Goal: Task Accomplishment & Management: Use online tool/utility

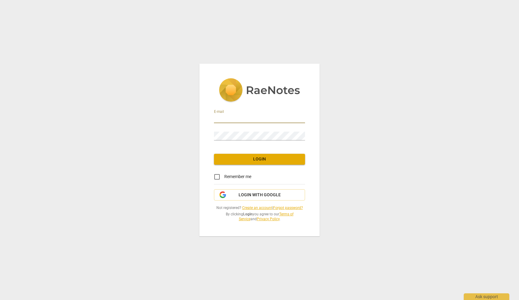
type input "[EMAIL_ADDRESS][DOMAIN_NAME]"
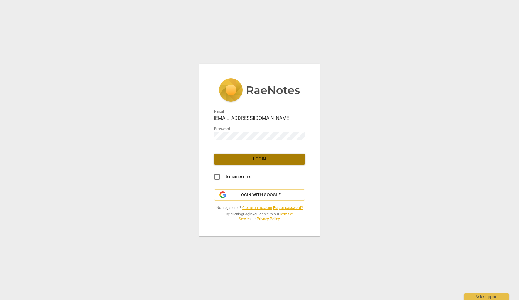
click at [258, 160] on span "Login" at bounding box center [259, 159] width 81 height 6
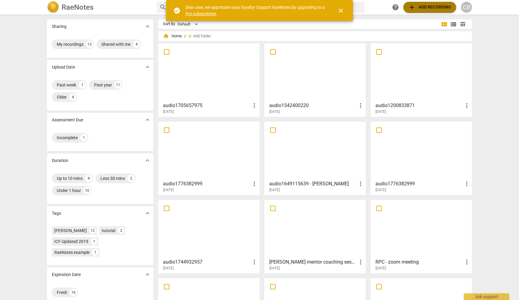
click at [411, 7] on span "add" at bounding box center [411, 7] width 7 height 7
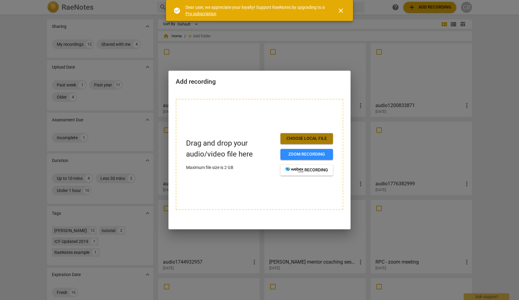
click at [324, 140] on span "Choose local file" at bounding box center [306, 139] width 43 height 6
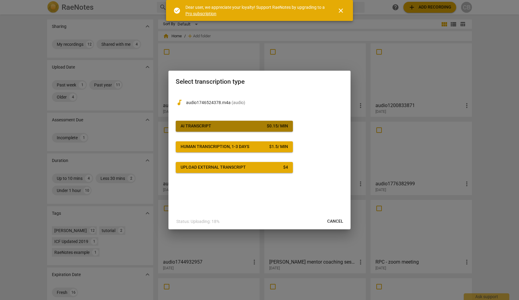
click at [239, 125] on span "AI Transcript $ 0.15 / min" at bounding box center [234, 126] width 107 height 6
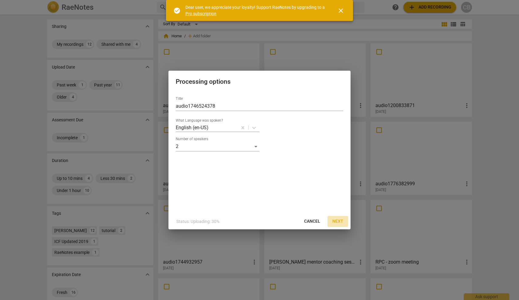
click at [338, 221] on span "Next" at bounding box center [337, 222] width 11 height 6
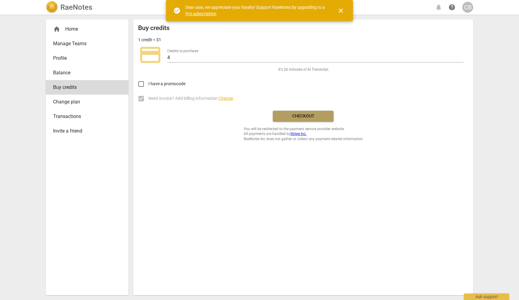
click at [305, 116] on span "Checkout" at bounding box center [303, 116] width 51 height 6
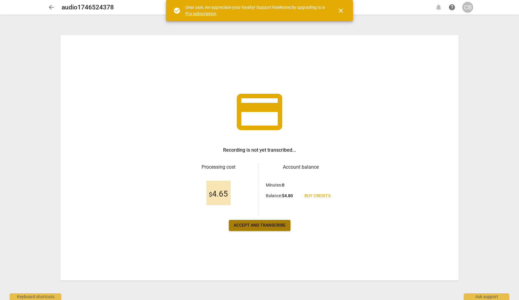
click at [271, 227] on span "Accept and transcribe" at bounding box center [260, 225] width 52 height 6
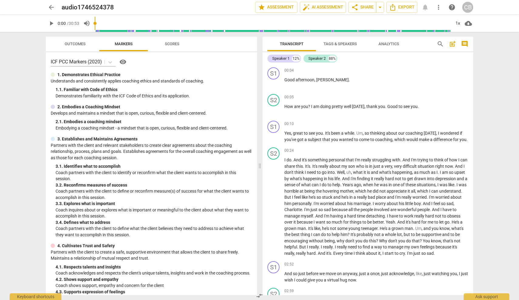
click at [344, 42] on span "Tags & Speakers" at bounding box center [340, 44] width 33 height 5
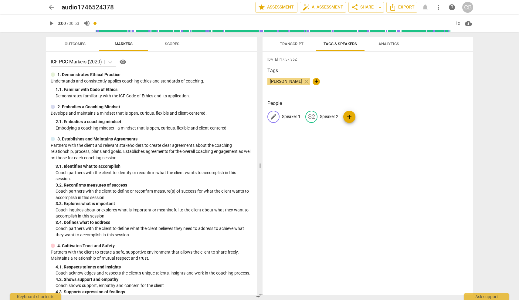
click at [293, 116] on p "Speaker 1" at bounding box center [291, 117] width 19 height 6
type input "coach"
click at [316, 156] on div "2025-09-23T17:57:35Z Tags charlotte browning close + People edit coach delete S…" at bounding box center [368, 173] width 211 height 243
click at [404, 8] on span "Export" at bounding box center [401, 7] width 25 height 7
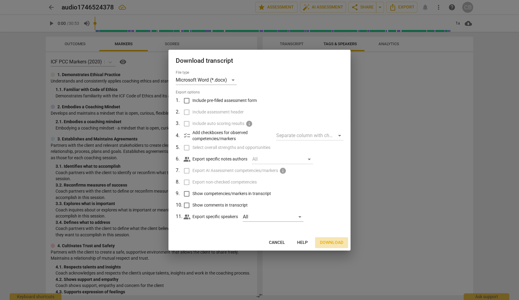
click at [330, 240] on span "Download" at bounding box center [331, 243] width 23 height 6
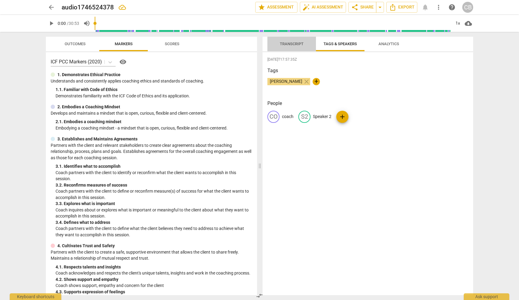
click at [293, 44] on span "Transcript" at bounding box center [292, 44] width 24 height 5
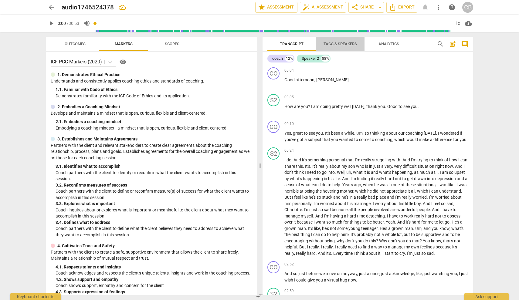
click at [344, 43] on span "Tags & Speakers" at bounding box center [340, 44] width 33 height 5
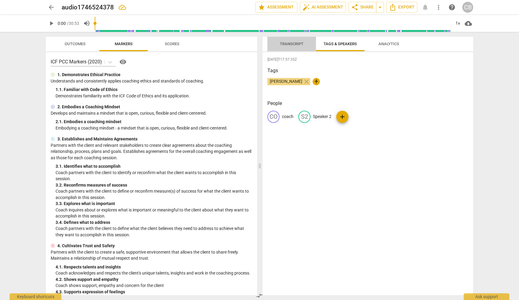
click at [289, 46] on span "Transcript" at bounding box center [292, 44] width 24 height 5
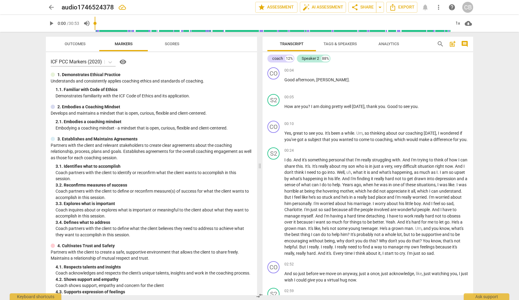
drag, startPoint x: 277, startPoint y: 59, endPoint x: 280, endPoint y: 63, distance: 5.3
click at [277, 59] on div "coach" at bounding box center [277, 59] width 11 height 6
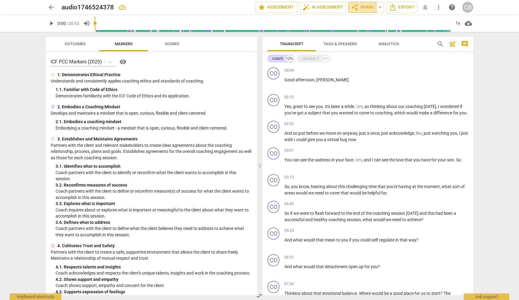
click at [365, 8] on span "share Share" at bounding box center [362, 7] width 22 height 7
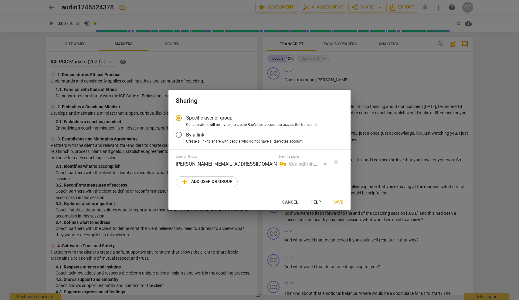
click at [309, 163] on div "vpn_key Can edit/share" at bounding box center [303, 164] width 49 height 10
click at [282, 163] on span "vpn_key" at bounding box center [282, 163] width 7 height 7
click at [319, 161] on div "vpn_key Can edit/share" at bounding box center [303, 164] width 49 height 10
click at [325, 164] on div "vpn_key Can edit/share" at bounding box center [303, 164] width 49 height 10
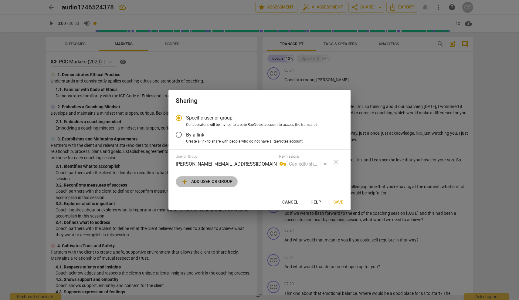
click at [202, 183] on span "add Add user or group" at bounding box center [207, 181] width 52 height 7
radio input "false"
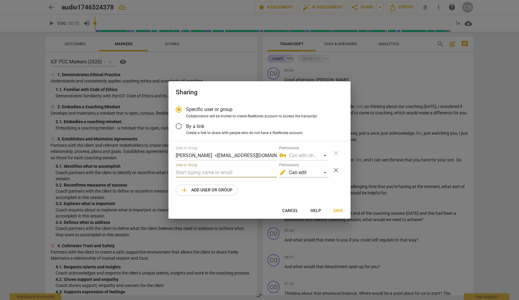
click at [215, 171] on input "text" at bounding box center [226, 173] width 101 height 10
type input "m"
type input "coachparish@gmail.com"
click at [338, 211] on span "Save" at bounding box center [338, 211] width 10 height 6
radio input "false"
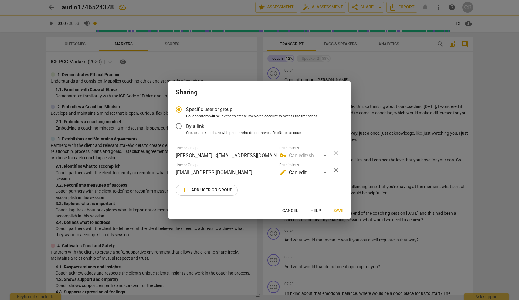
type input "Melanie Parish <coachparish@gmail.com>"
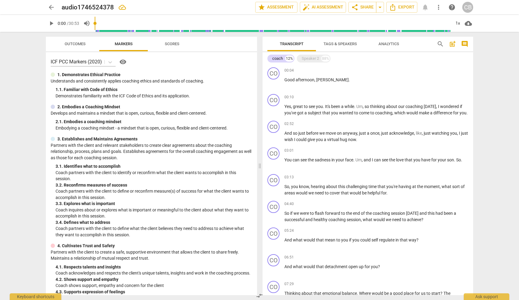
click at [51, 6] on span "arrow_back" at bounding box center [51, 7] width 7 height 7
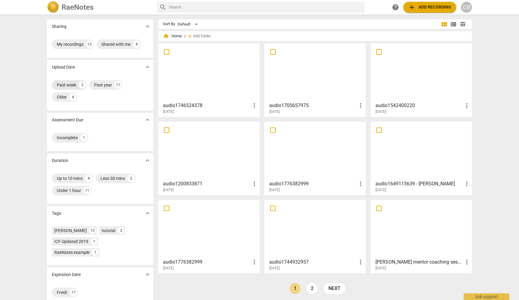
click at [65, 85] on div "Past week" at bounding box center [66, 85] width 19 height 6
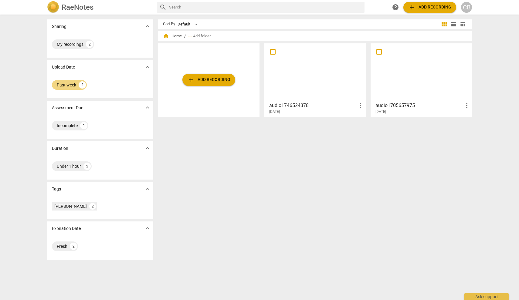
click at [407, 90] on div at bounding box center [421, 73] width 97 height 54
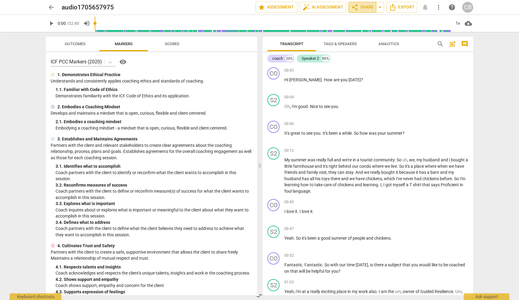
click at [368, 7] on span "share Share" at bounding box center [362, 7] width 22 height 7
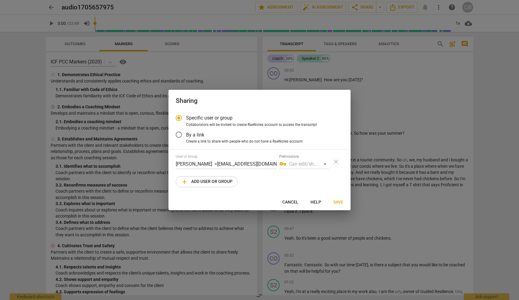
click at [197, 183] on span "add Add user or group" at bounding box center [207, 181] width 52 height 7
radio input "false"
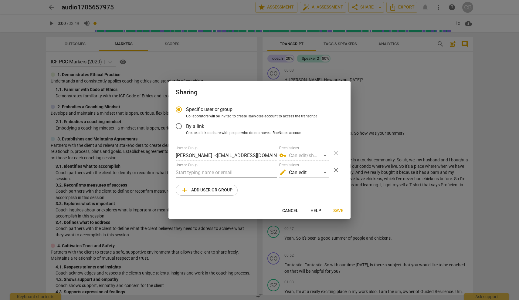
click at [206, 171] on input "text" at bounding box center [226, 173] width 101 height 10
type input "coachparish@gmail.com"
click at [338, 212] on span "Save" at bounding box center [338, 211] width 10 height 6
radio input "false"
type input "Melanie Parish <coachparish@gmail.com>"
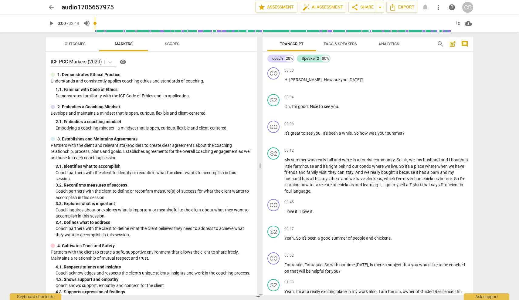
click at [468, 8] on div "CB" at bounding box center [467, 7] width 11 height 11
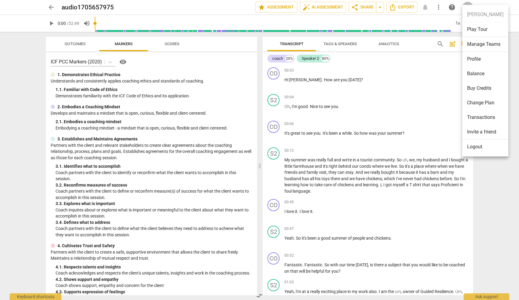
click at [480, 146] on li "Logout" at bounding box center [485, 147] width 46 height 15
